Goal: Task Accomplishment & Management: Use online tool/utility

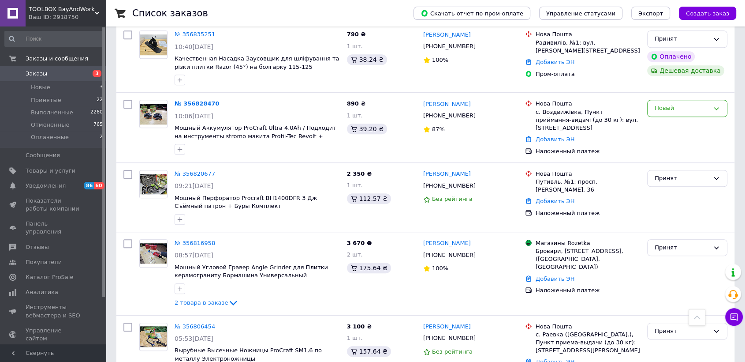
scroll to position [735, 0]
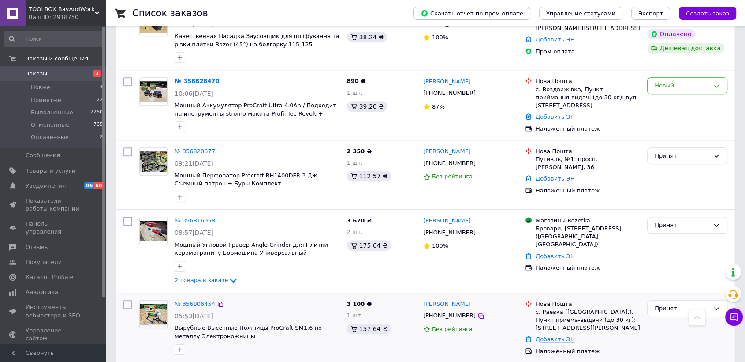
click at [547, 336] on link "Добавить ЭН" at bounding box center [555, 339] width 39 height 7
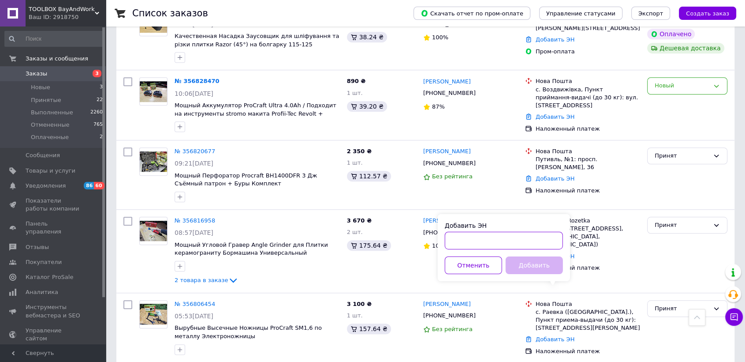
click at [516, 242] on input "Добавить ЭН" at bounding box center [504, 241] width 118 height 18
paste input "20451225299221"
type input "20451225299221"
click at [523, 264] on button "Добавить" at bounding box center [534, 265] width 57 height 18
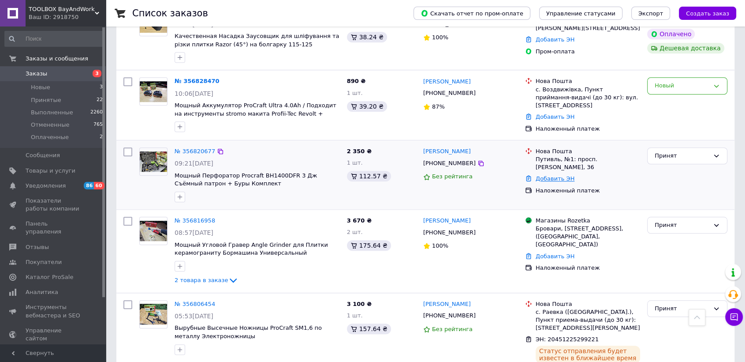
click at [554, 175] on link "Добавить ЭН" at bounding box center [555, 178] width 39 height 7
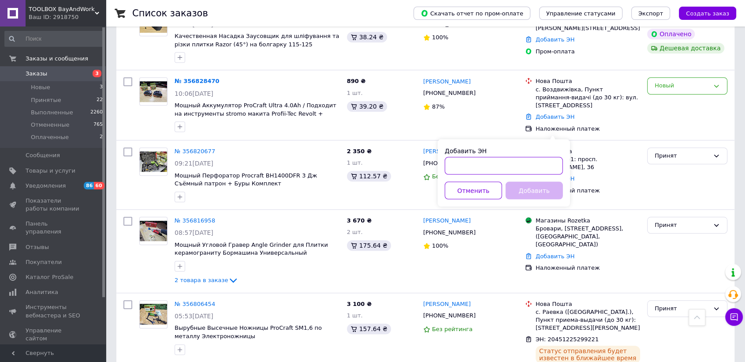
click at [527, 168] on input "Добавить ЭН" at bounding box center [504, 166] width 118 height 18
paste input "20451225301034"
type input "20451225301034"
click at [529, 190] on button "Добавить" at bounding box center [534, 190] width 57 height 18
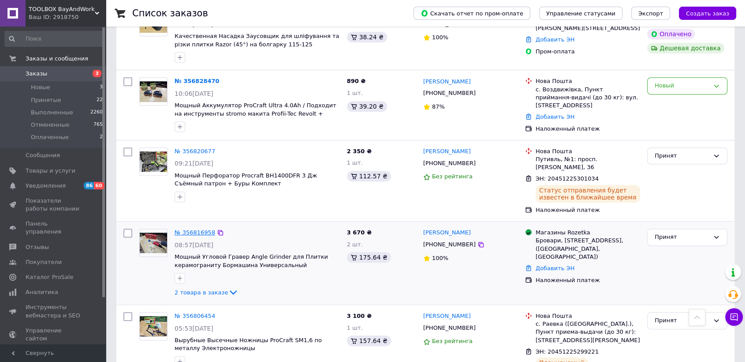
click at [205, 229] on link "№ 356816958" at bounding box center [195, 232] width 41 height 7
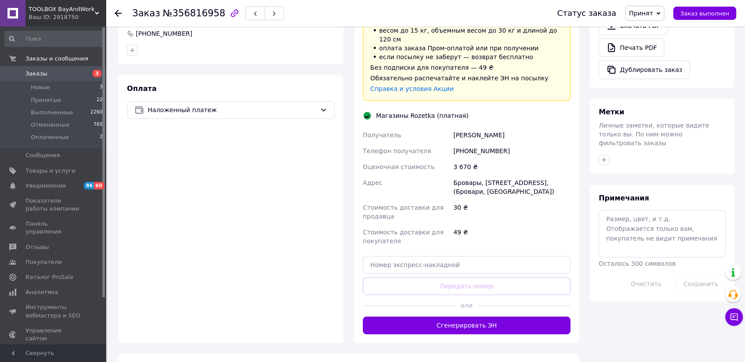
scroll to position [442, 0]
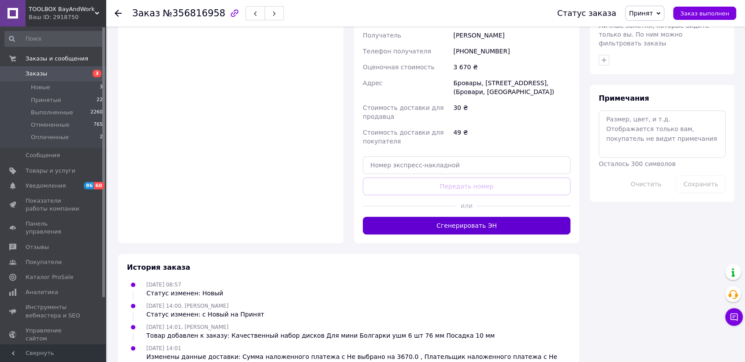
click at [451, 217] on button "Сгенерировать ЭН" at bounding box center [467, 226] width 208 height 18
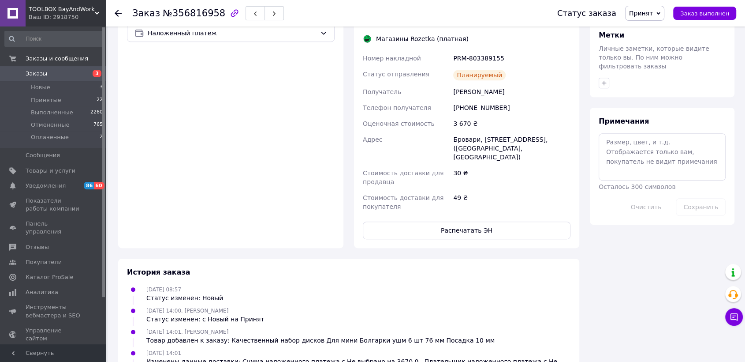
scroll to position [437, 0]
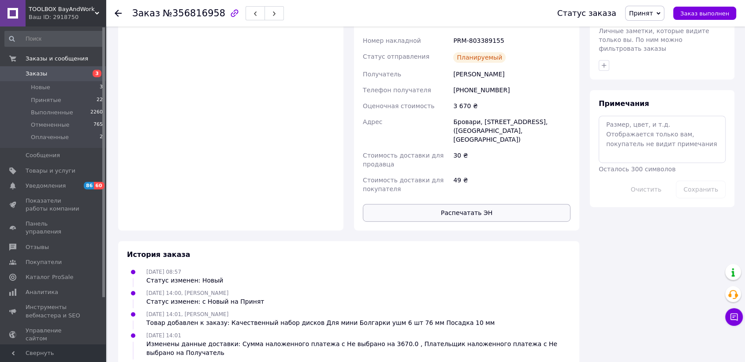
click at [472, 204] on button "Распечатать ЭН" at bounding box center [467, 213] width 208 height 18
click at [120, 15] on icon at bounding box center [118, 13] width 7 height 7
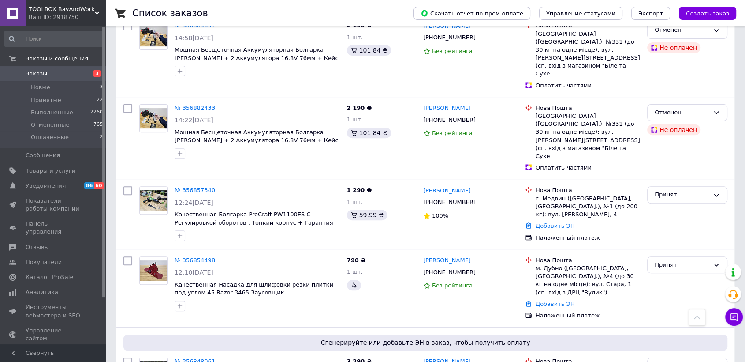
scroll to position [441, 0]
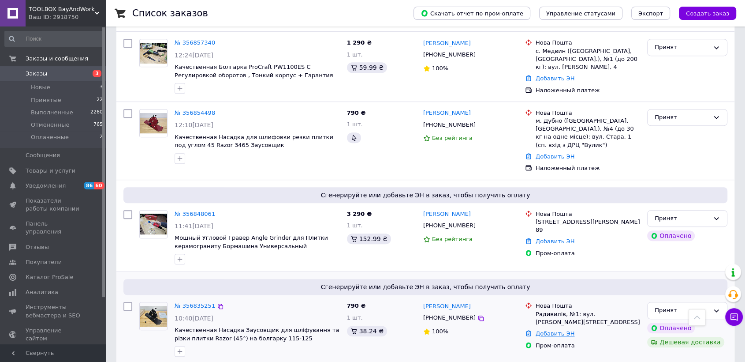
click at [549, 330] on link "Добавить ЭН" at bounding box center [555, 333] width 39 height 7
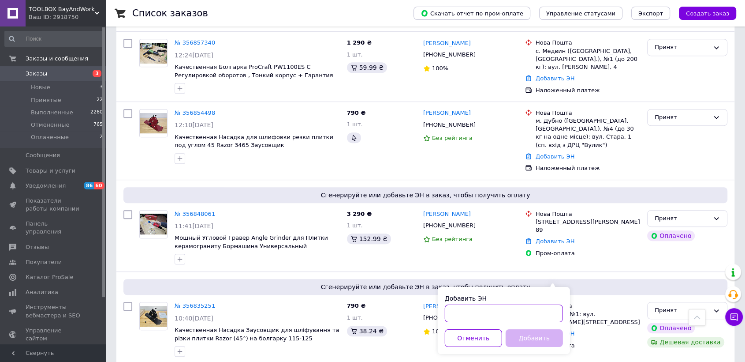
click at [480, 313] on input "Добавить ЭН" at bounding box center [504, 313] width 118 height 18
paste input "20451225303572"
type input "20451225303572"
click at [529, 336] on button "Добавить" at bounding box center [534, 338] width 57 height 18
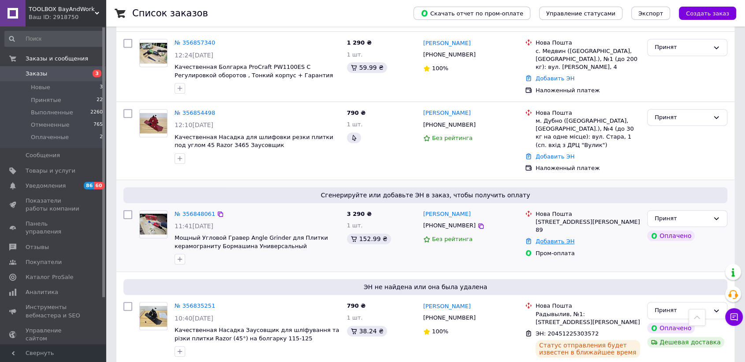
click at [541, 238] on link "Добавить ЭН" at bounding box center [555, 241] width 39 height 7
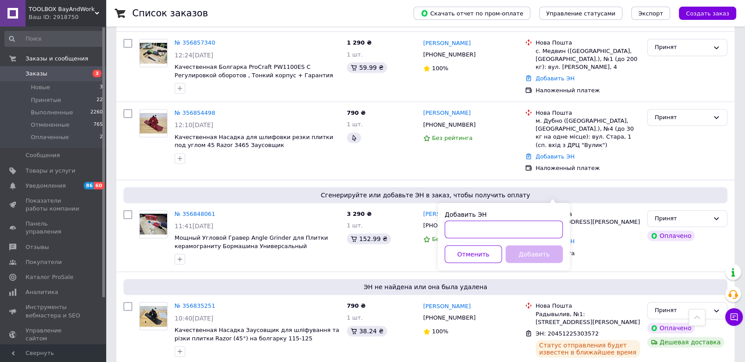
click at [507, 229] on input "Добавить ЭН" at bounding box center [504, 229] width 118 height 18
paste input "20451225305593"
type input "20451225305593"
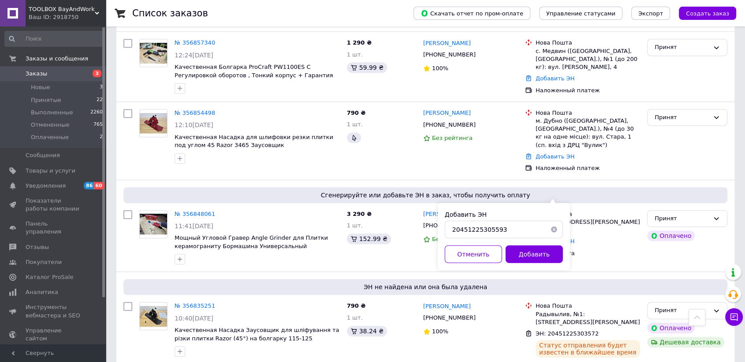
drag, startPoint x: 519, startPoint y: 245, endPoint x: 519, endPoint y: 253, distance: 8.0
click at [519, 249] on button "Добавить" at bounding box center [534, 254] width 57 height 18
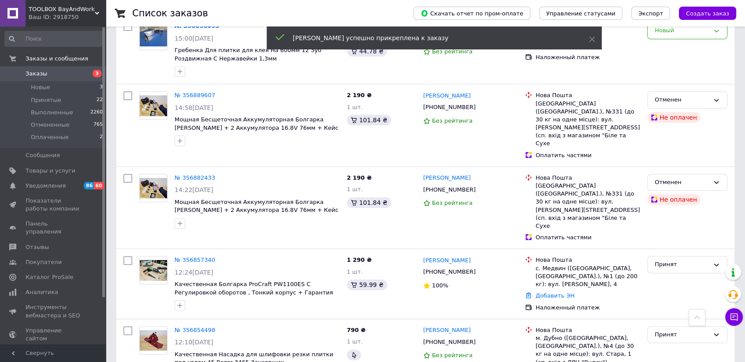
scroll to position [245, 0]
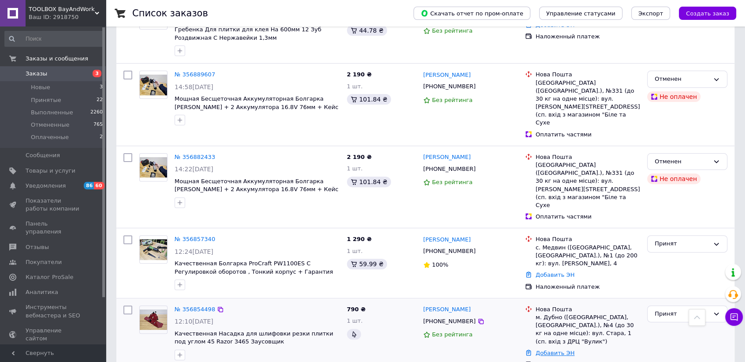
click at [541, 349] on link "Добавить ЭН" at bounding box center [555, 352] width 39 height 7
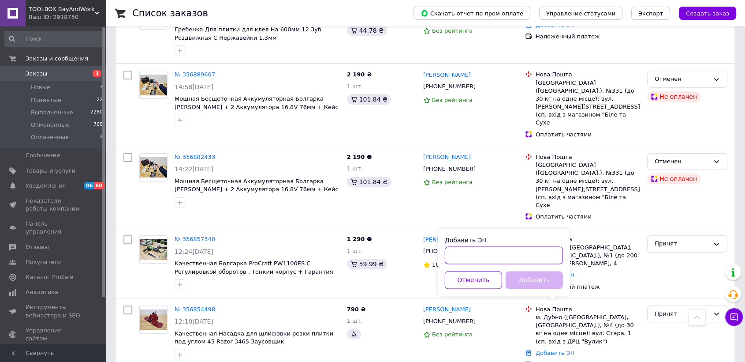
click at [532, 250] on input "Добавить ЭН" at bounding box center [504, 255] width 118 height 18
paste input "20451225333096"
type input "20451225333096"
click at [528, 276] on button "Добавить" at bounding box center [534, 280] width 57 height 18
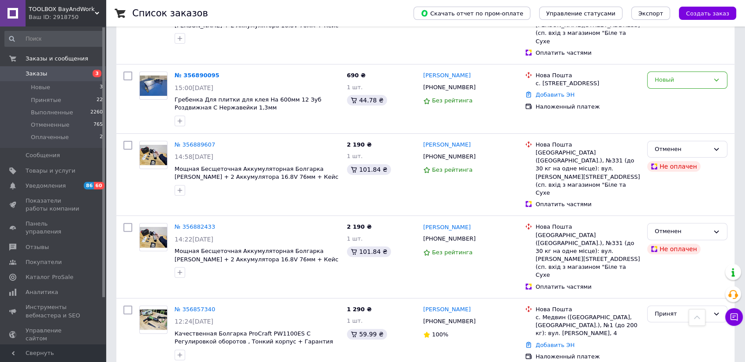
scroll to position [314, 0]
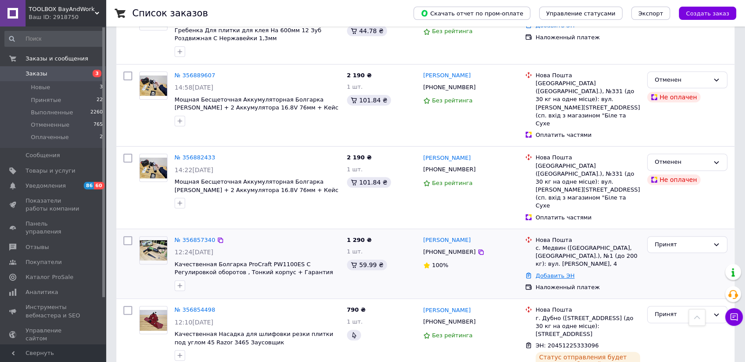
click at [553, 272] on link "Добавить ЭН" at bounding box center [555, 275] width 39 height 7
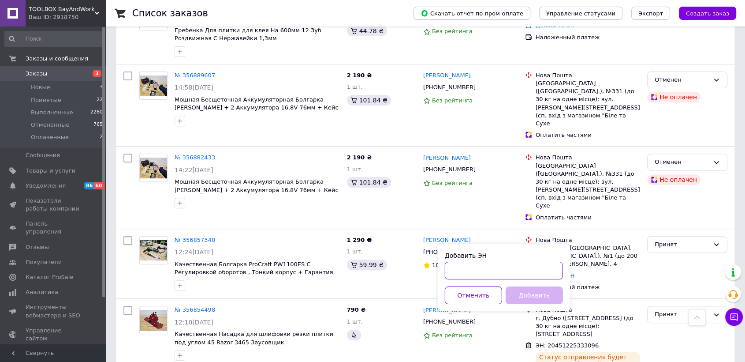
click at [473, 270] on input "Добавить ЭН" at bounding box center [504, 270] width 118 height 18
paste input "20451225334429"
type input "20451225334429"
click at [517, 287] on button "Добавить" at bounding box center [534, 295] width 57 height 18
